Goal: Task Accomplishment & Management: Manage account settings

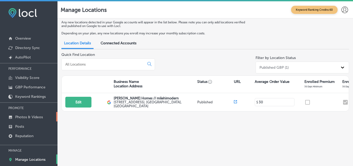
click at [28, 116] on p "Photos & Videos" at bounding box center [29, 117] width 28 height 4
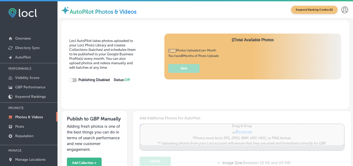
type input "5"
checkbox input "true"
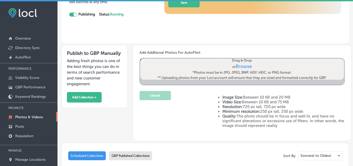
scroll to position [78, 0]
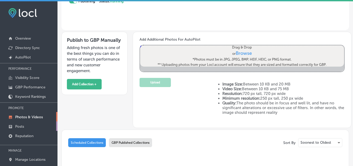
click at [21, 127] on p "Posts" at bounding box center [19, 126] width 9 height 4
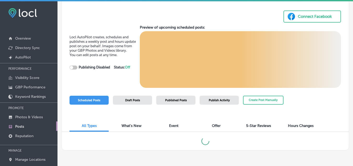
scroll to position [31, 0]
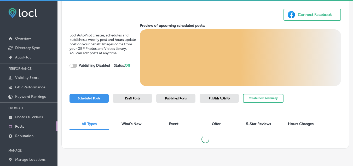
checkbox input "true"
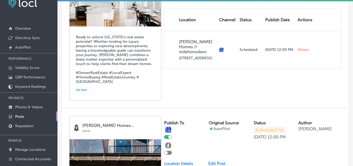
scroll to position [132, 0]
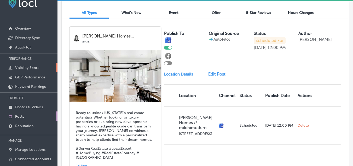
click at [33, 69] on p "Visibility Score" at bounding box center [27, 67] width 24 height 4
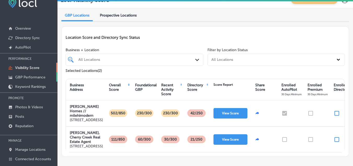
click at [34, 77] on p "GBP Performance" at bounding box center [30, 77] width 30 height 4
